Goal: Information Seeking & Learning: Learn about a topic

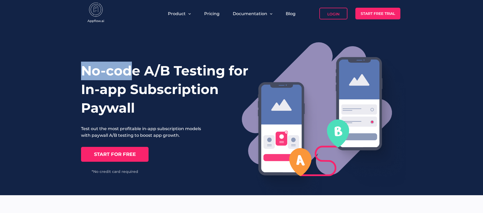
drag, startPoint x: 77, startPoint y: 68, endPoint x: 143, endPoint y: 75, distance: 65.6
click at [140, 74] on div "No-code A/B Testing for In-app Subscription Paywall Test out the most profitabl…" at bounding box center [241, 111] width 483 height 168
click at [148, 76] on h1 "No-code A/B Testing for In-app Subscription Paywall" at bounding box center [170, 89] width 179 height 56
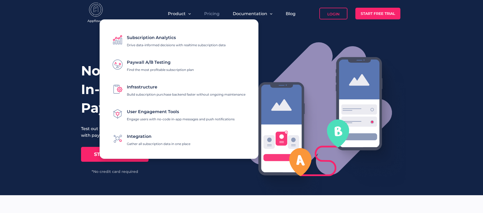
click at [210, 14] on link "Pricing" at bounding box center [211, 13] width 15 height 5
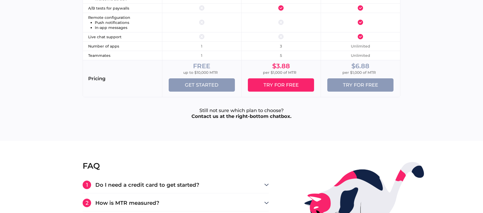
scroll to position [954, 0]
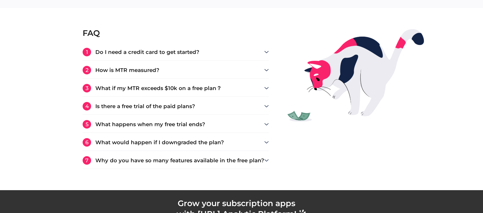
click at [172, 53] on h3 "Do I need a credit card to get started?" at bounding box center [179, 51] width 169 height 5
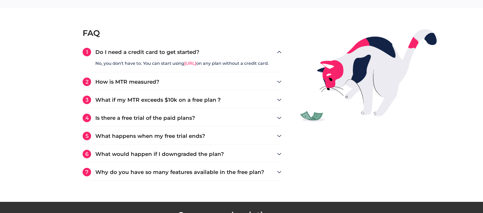
click at [172, 53] on h3 "Do I need a credit card to get started?" at bounding box center [186, 51] width 182 height 5
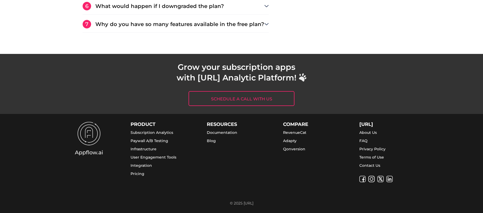
scroll to position [1091, 0]
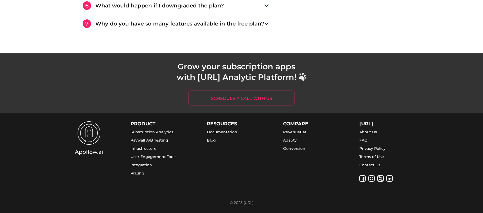
click at [141, 132] on link "Subscription Analytics" at bounding box center [152, 131] width 43 height 5
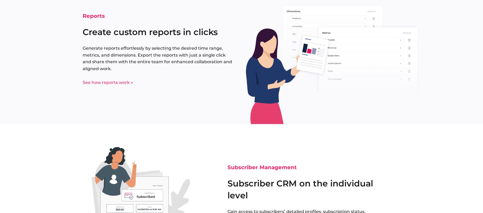
scroll to position [1531, 0]
